Goal: Navigation & Orientation: Find specific page/section

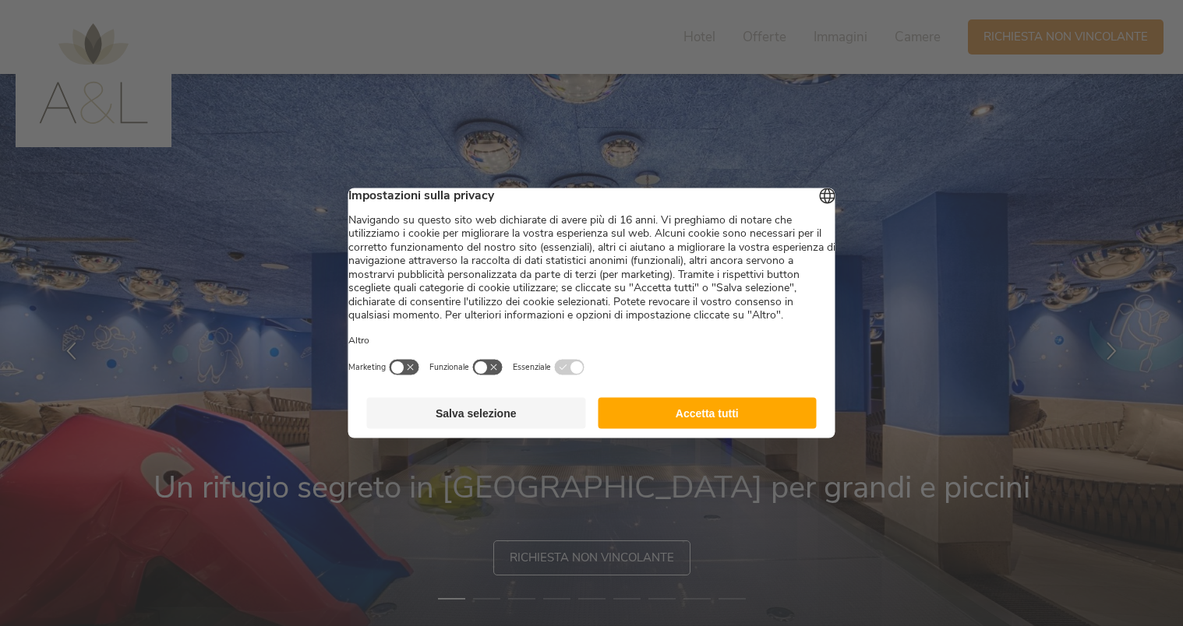
click at [733, 417] on button "Accetta tutti" at bounding box center [707, 413] width 219 height 31
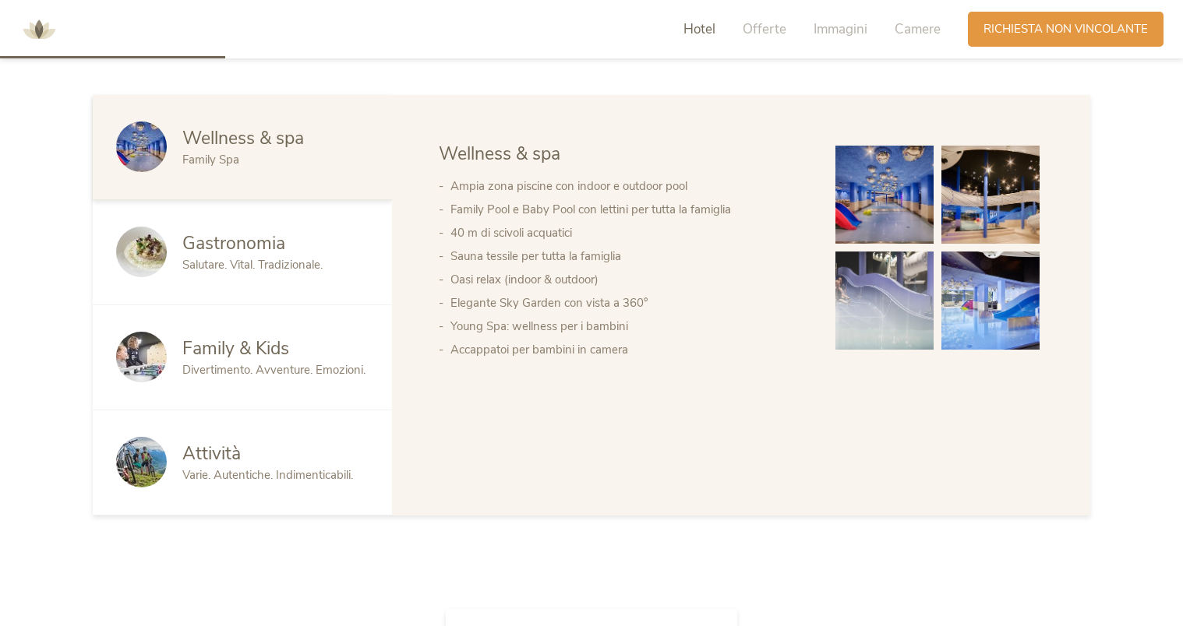
scroll to position [935, 0]
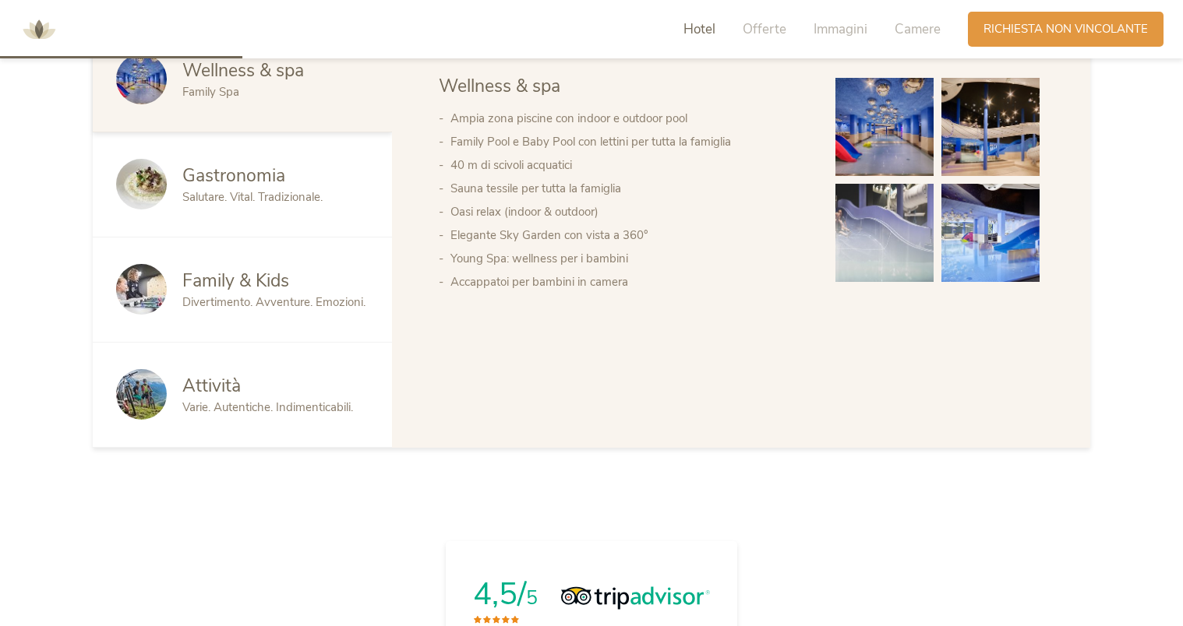
click at [282, 196] on span "Salutare. Vital. Tradizionale." at bounding box center [252, 197] width 140 height 16
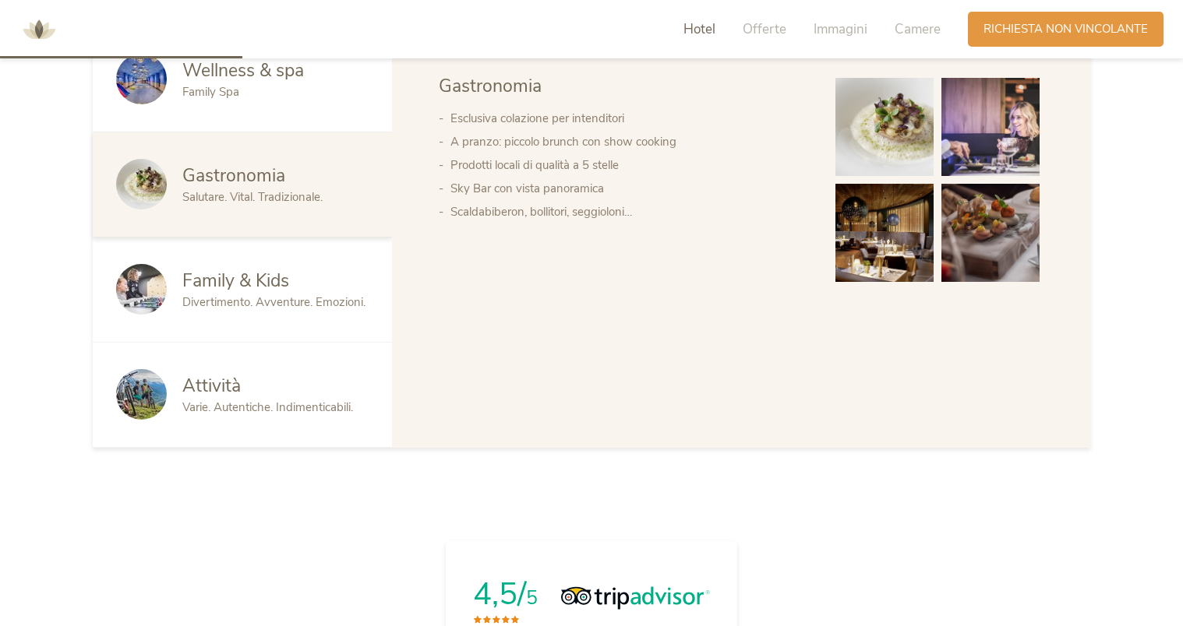
click at [272, 252] on div "Family & Kids Divertimento. Avventure. Emozioni." at bounding box center [242, 290] width 299 height 105
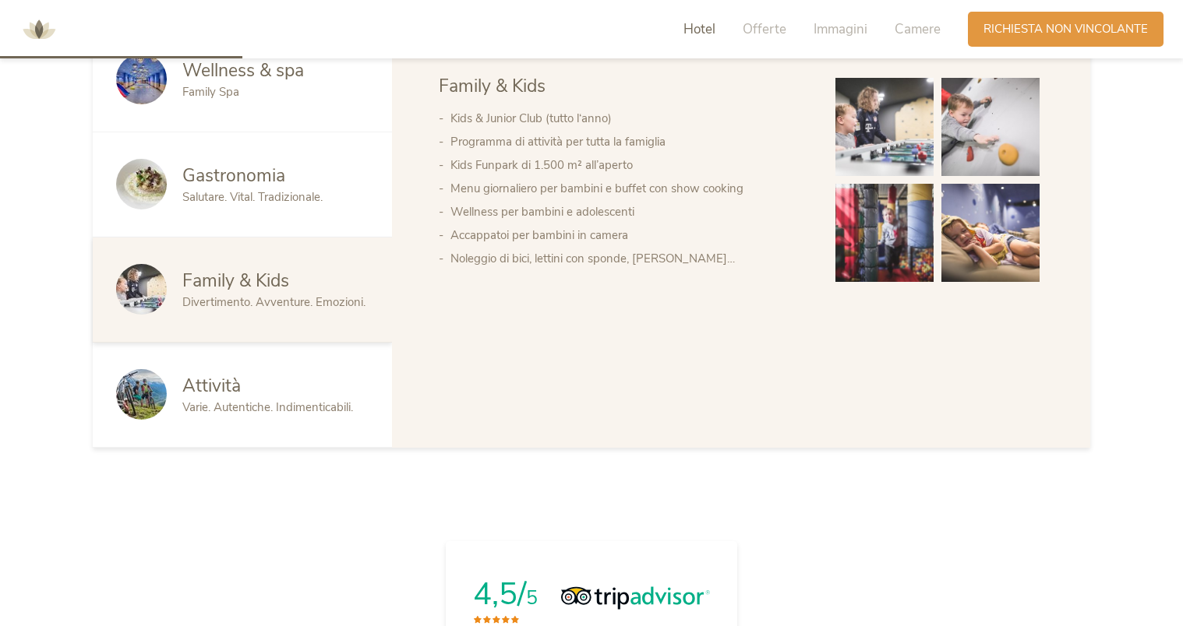
click at [238, 349] on div "Attività Varie. Autentiche. Indimenticabili." at bounding box center [242, 395] width 299 height 105
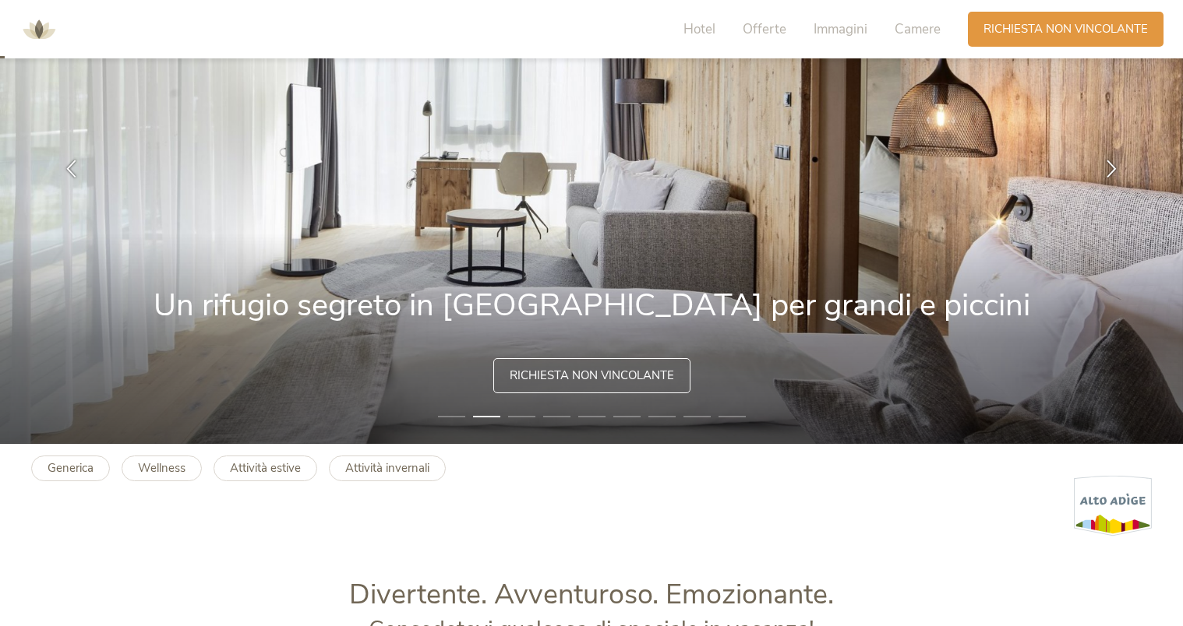
scroll to position [0, 0]
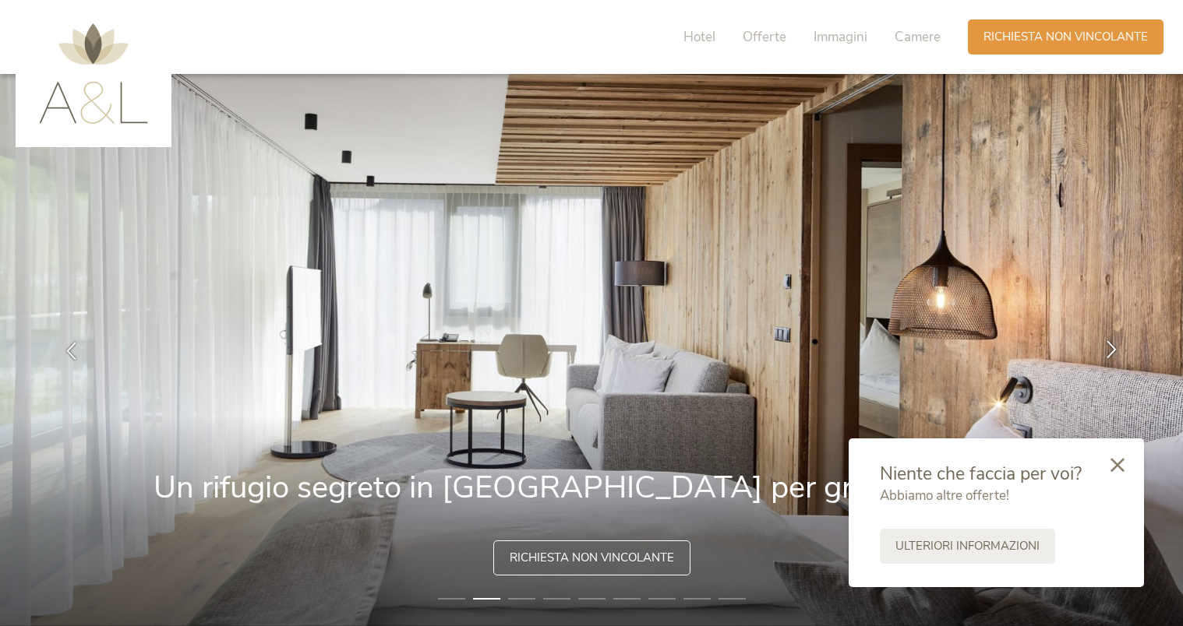
click at [1111, 349] on icon at bounding box center [1111, 349] width 18 height 18
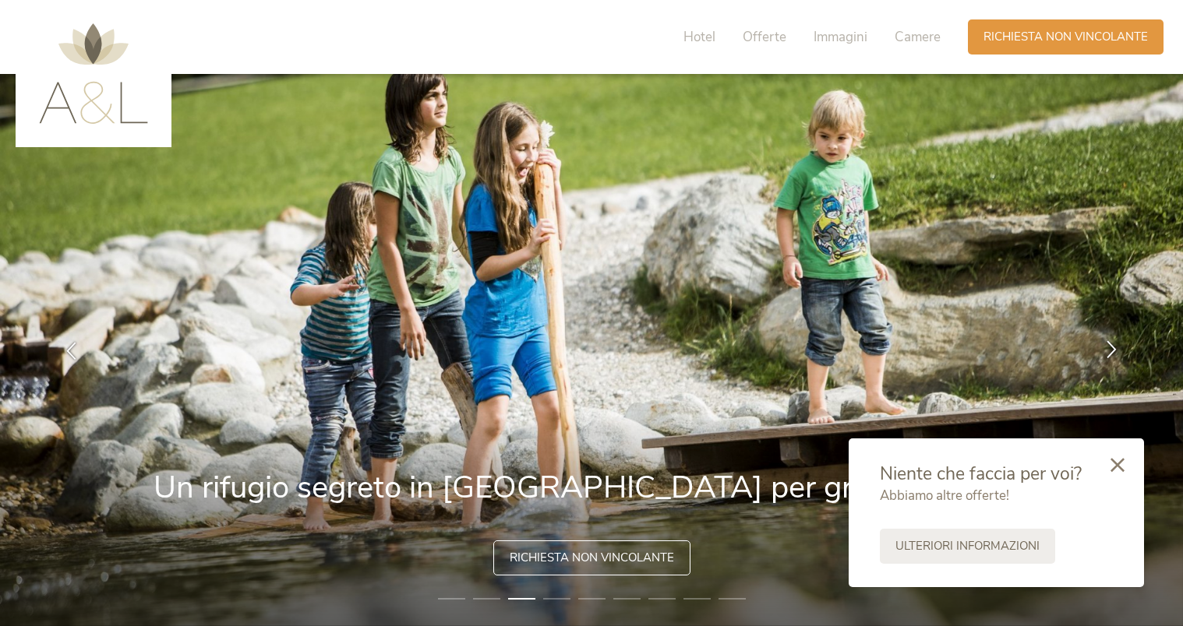
click at [1112, 349] on icon at bounding box center [1111, 349] width 18 height 18
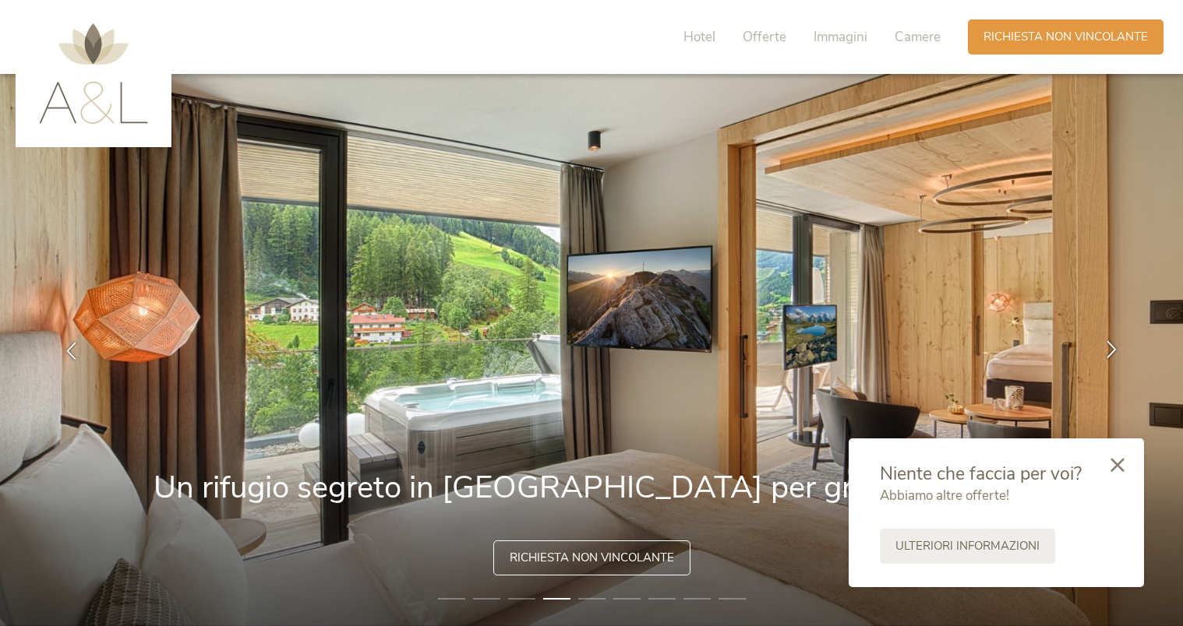
click at [1095, 345] on div at bounding box center [1111, 350] width 49 height 49
click at [86, 94] on img at bounding box center [93, 73] width 109 height 101
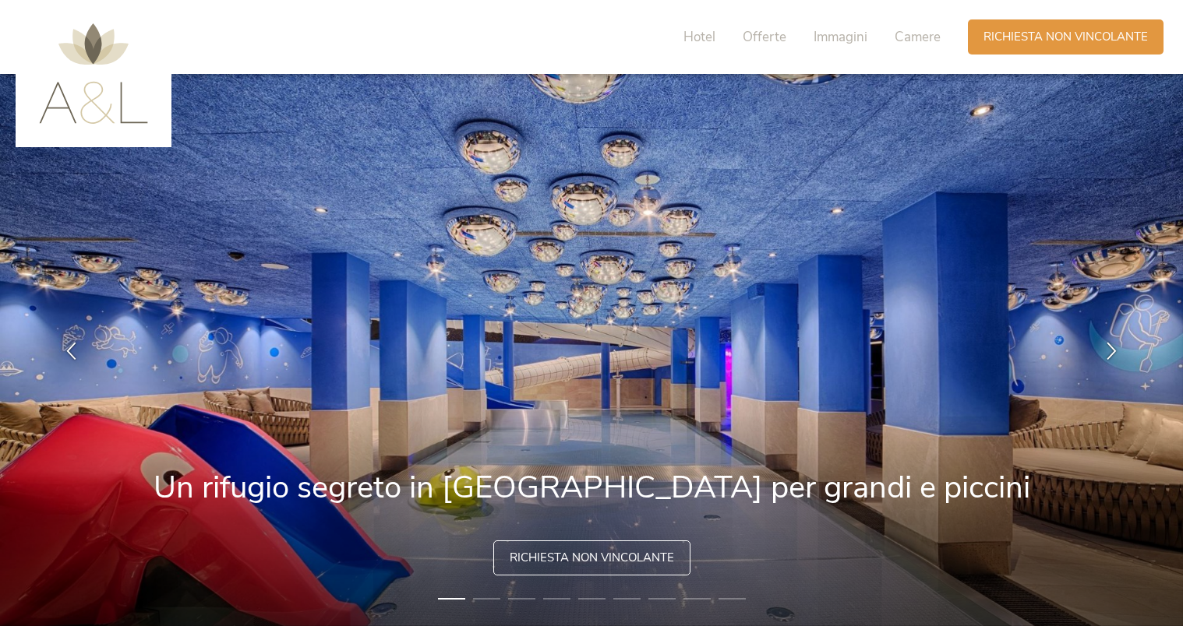
click at [86, 104] on img at bounding box center [93, 73] width 109 height 101
click at [705, 33] on span "Hotel" at bounding box center [699, 37] width 32 height 18
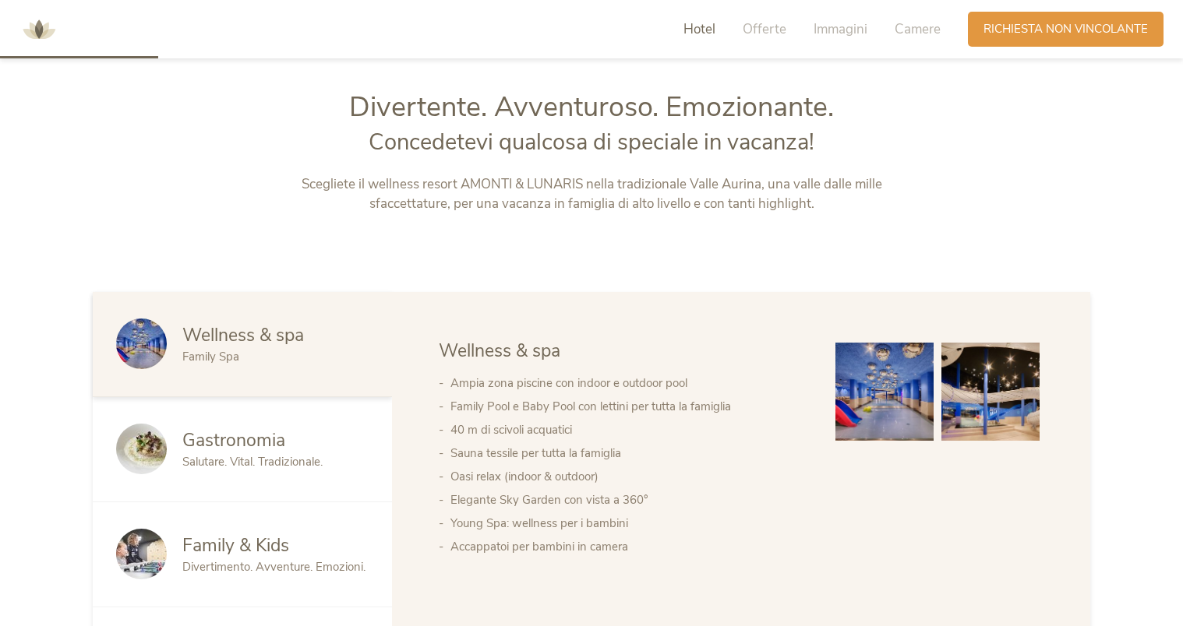
scroll to position [680, 0]
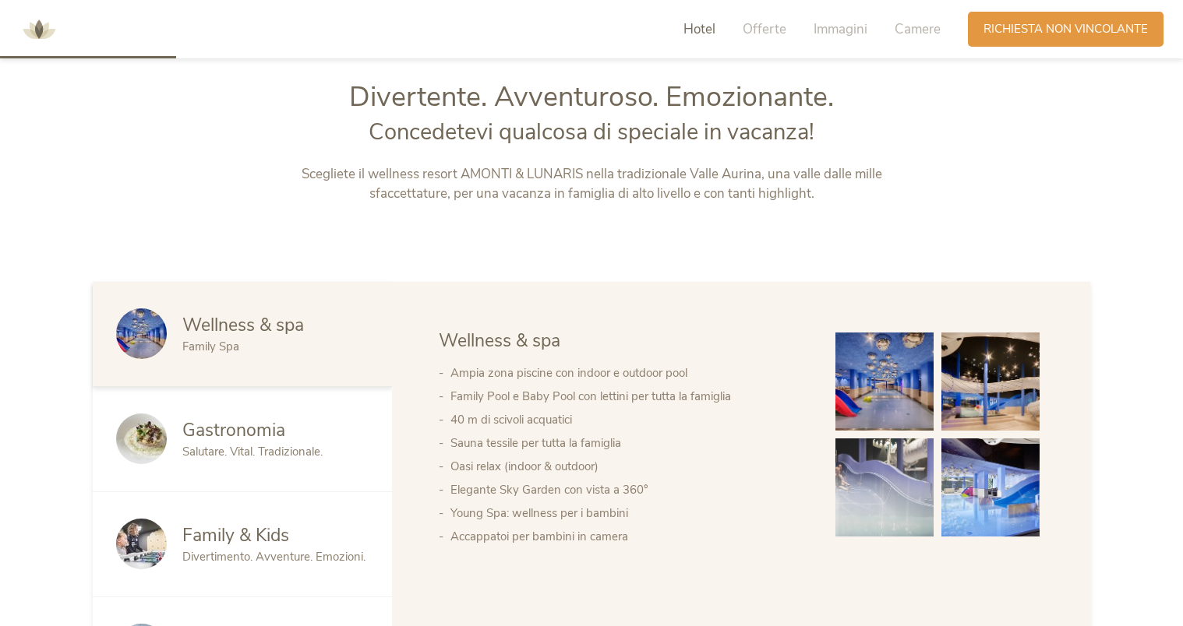
click at [157, 433] on img at bounding box center [141, 439] width 51 height 51
